Goal: Task Accomplishment & Management: Manage account settings

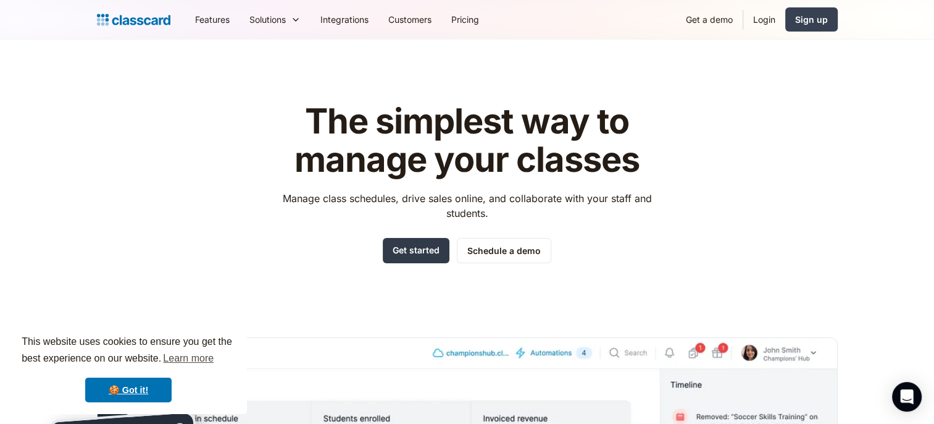
click at [417, 250] on link "Get started" at bounding box center [416, 250] width 67 height 25
click at [761, 13] on link "Login" at bounding box center [765, 20] width 42 height 28
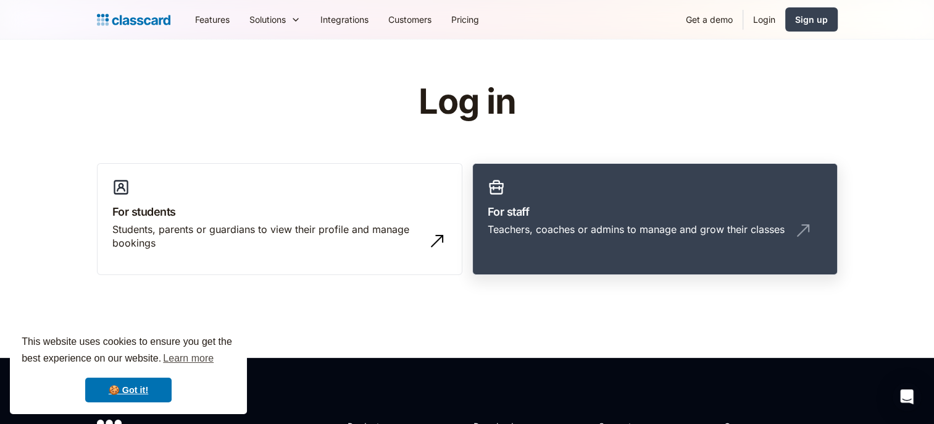
click at [609, 205] on h3 "For staff" at bounding box center [655, 211] width 335 height 17
